Goal: Task Accomplishment & Management: Use online tool/utility

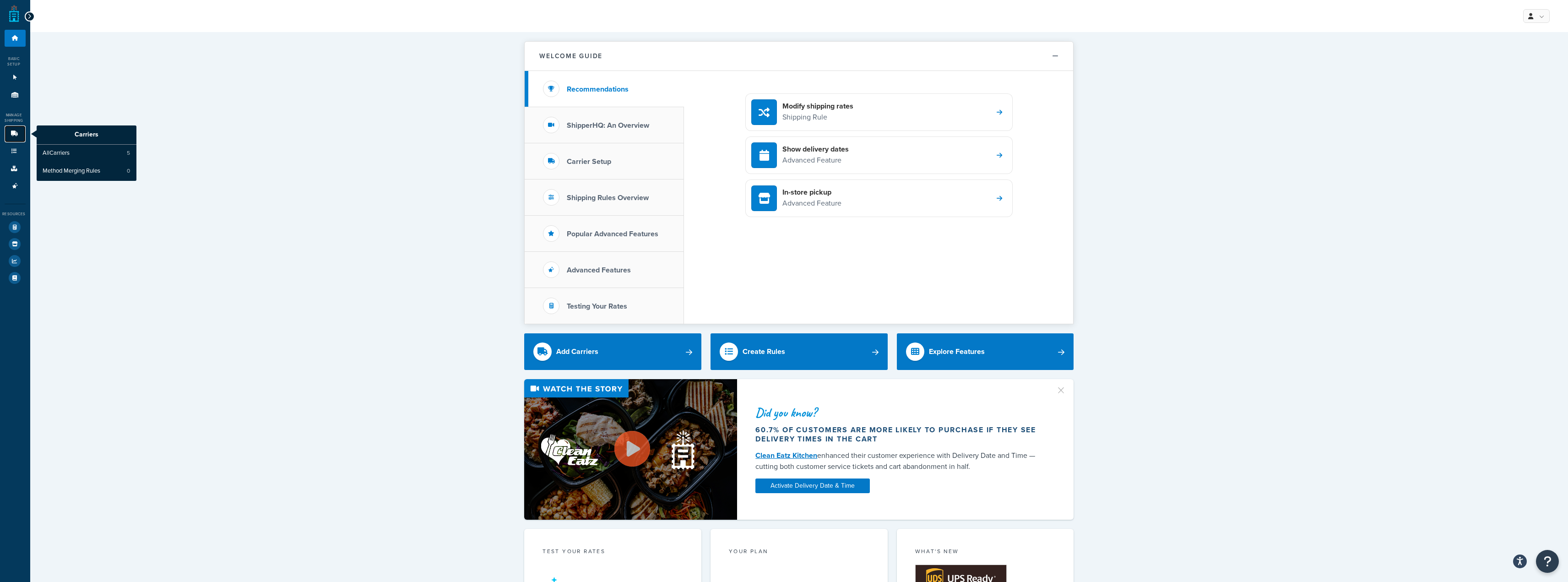
click at [15, 130] on link "Carriers" at bounding box center [15, 133] width 21 height 17
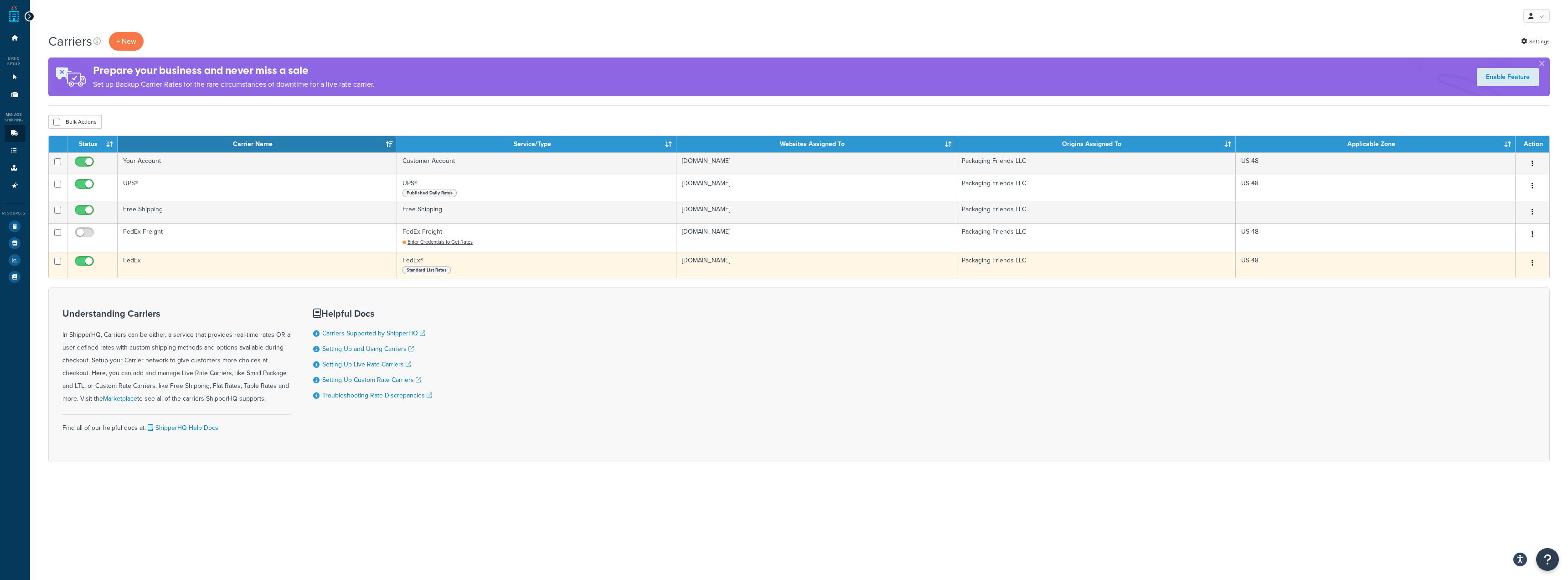
click at [436, 270] on span "Standard List Rates" at bounding box center [427, 269] width 48 height 8
click at [430, 270] on span "Standard List Rates" at bounding box center [427, 269] width 48 height 8
click at [716, 261] on td "packagingfriends.myshopify.com" at bounding box center [816, 265] width 280 height 26
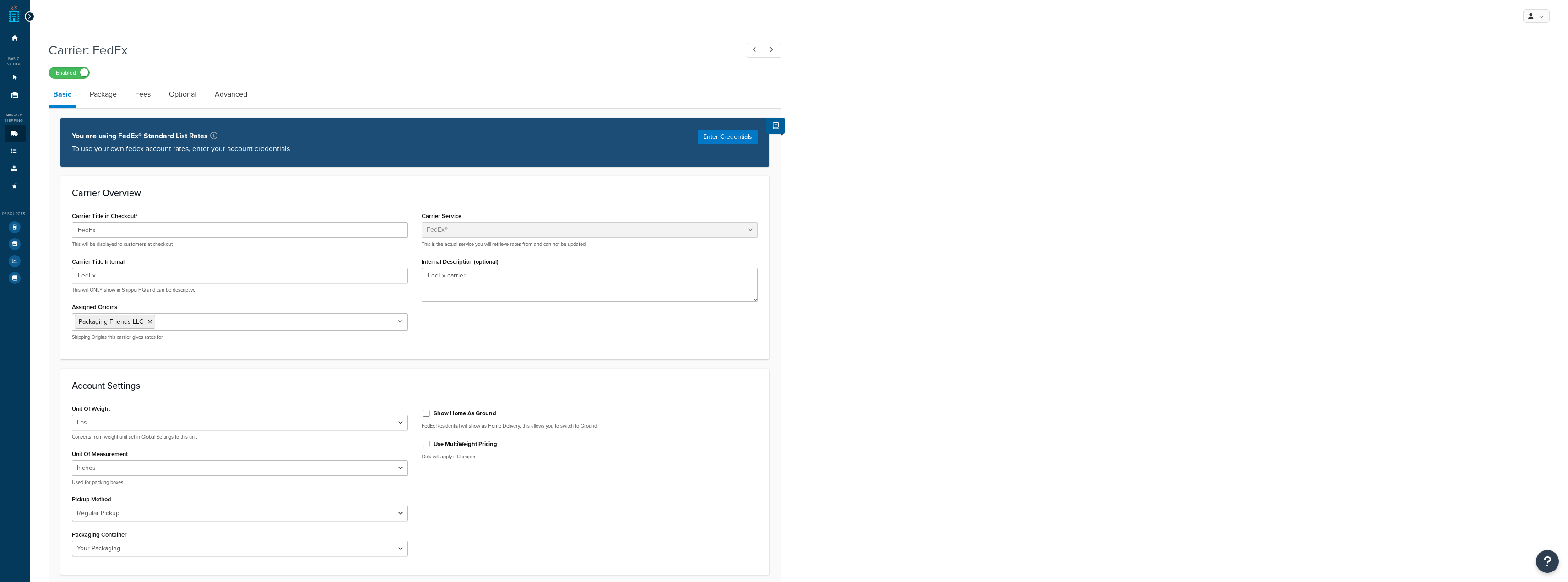
select select "fedEx"
select select "REGULAR_PICKUP"
select select "YOUR_PACKAGING"
click at [739, 138] on button "Enter Credentials" at bounding box center [728, 137] width 60 height 15
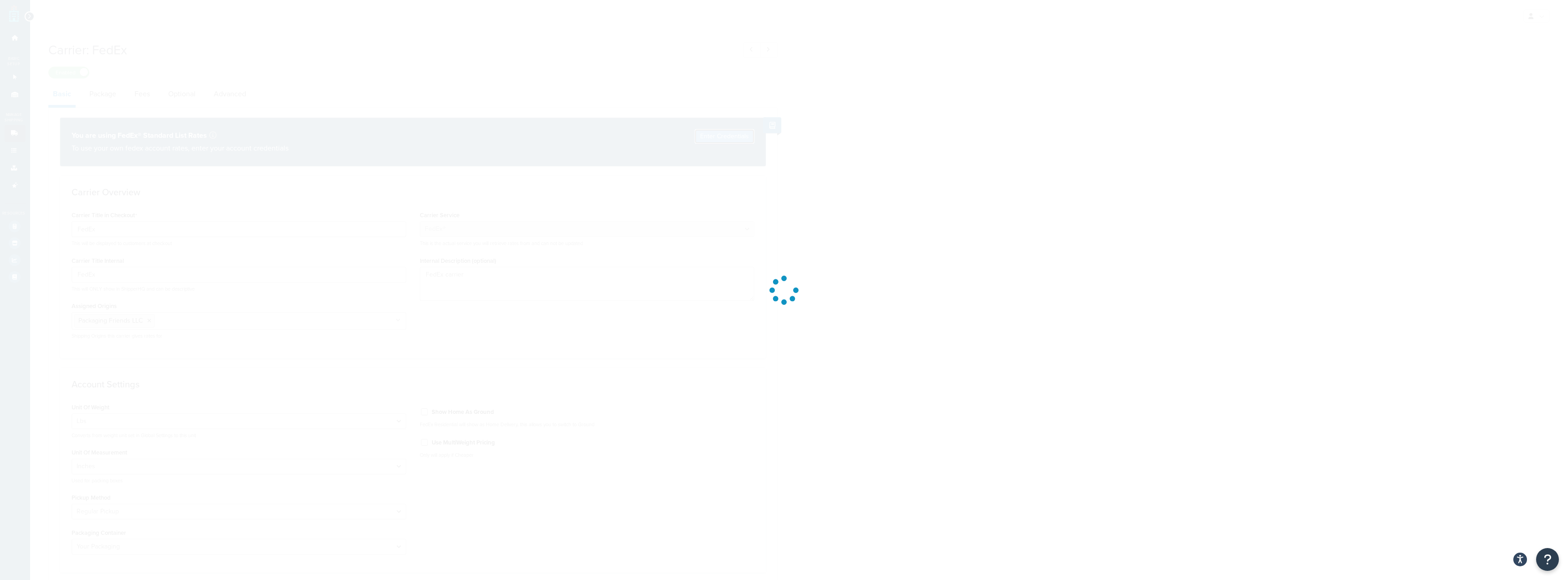
select select "US"
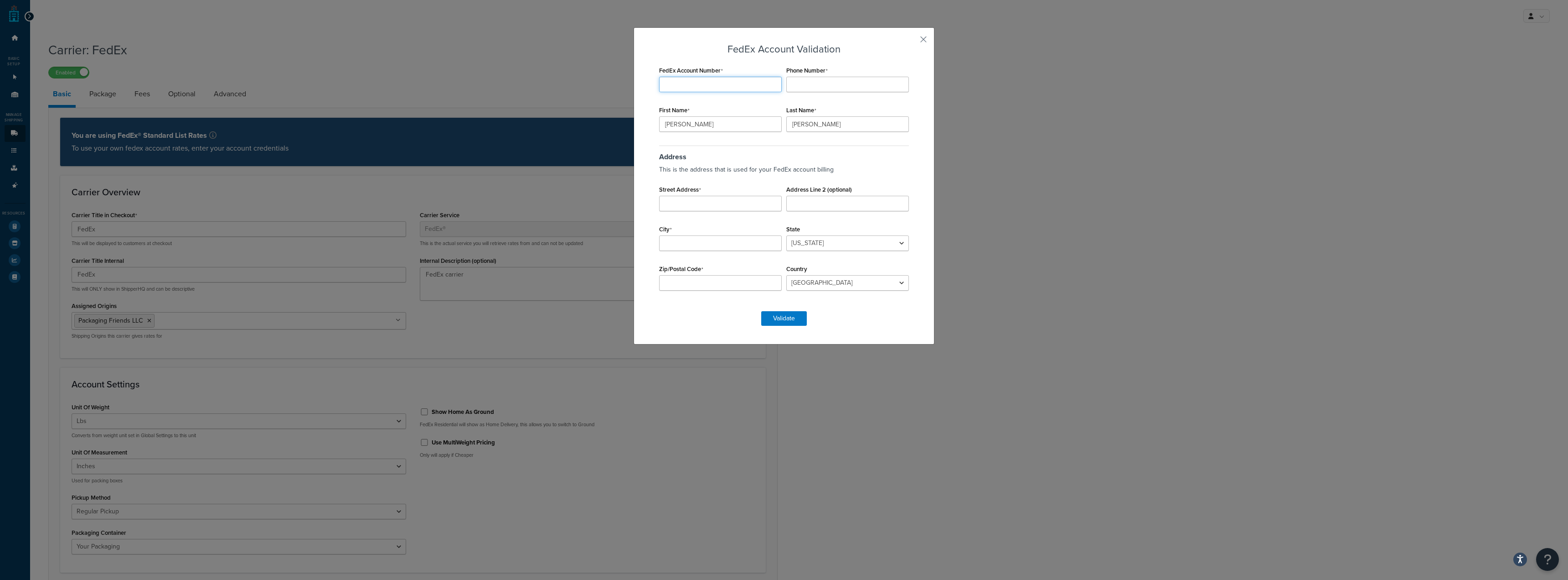
click at [744, 88] on input "FedEx Account Number" at bounding box center [720, 84] width 122 height 16
click at [911, 41] on button "button" at bounding box center [910, 42] width 3 height 3
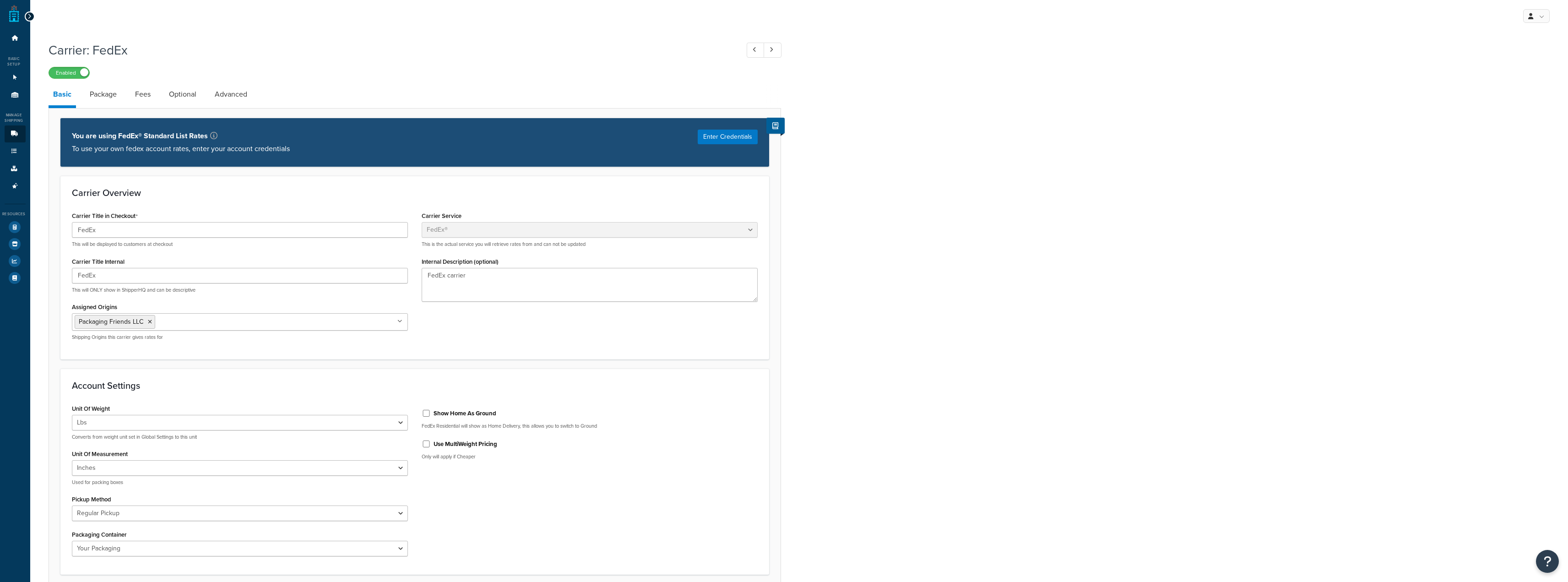
select select "fedEx"
select select "REGULAR_PICKUP"
select select "YOUR_PACKAGING"
